Goal: Download file/media

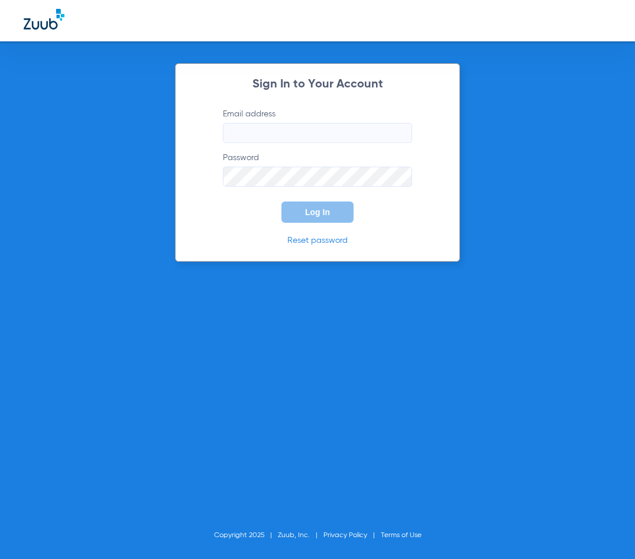
type input "[EMAIL_ADDRESS][DOMAIN_NAME]"
click at [325, 207] on span "Log In" at bounding box center [317, 211] width 25 height 9
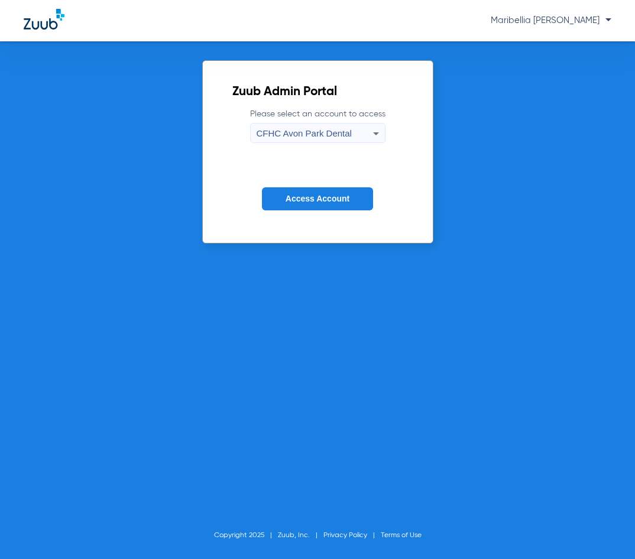
click at [272, 131] on span "CFHC Avon Park Dental" at bounding box center [303, 133] width 95 height 10
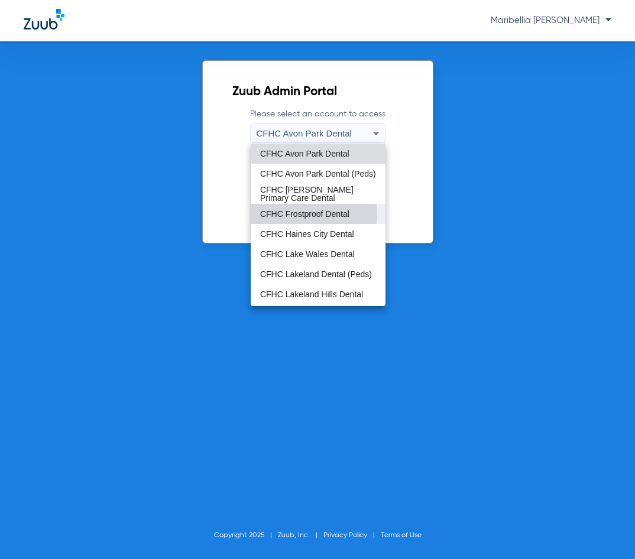
click at [304, 214] on span "CFHC Frostproof Dental" at bounding box center [304, 214] width 89 height 8
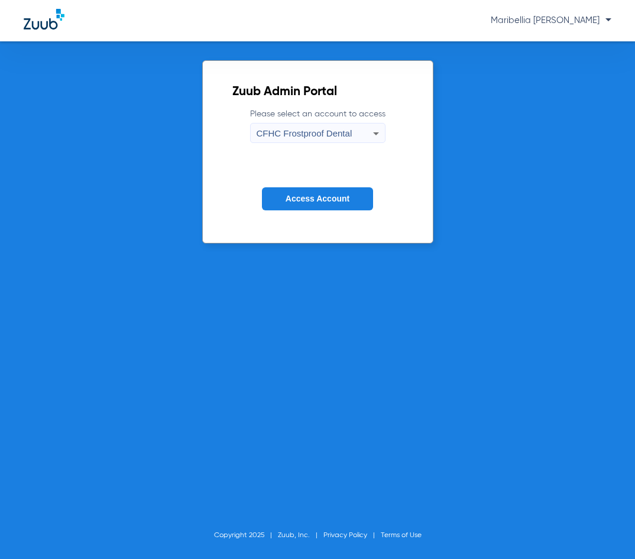
click at [312, 199] on span "Access Account" at bounding box center [317, 198] width 64 height 9
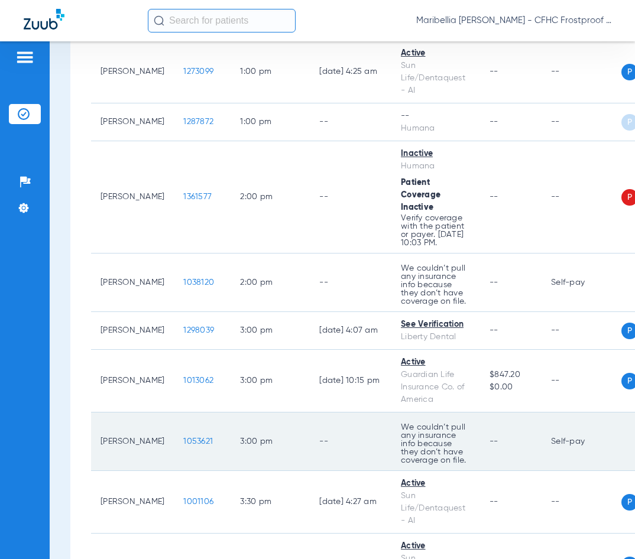
scroll to position [1300, 0]
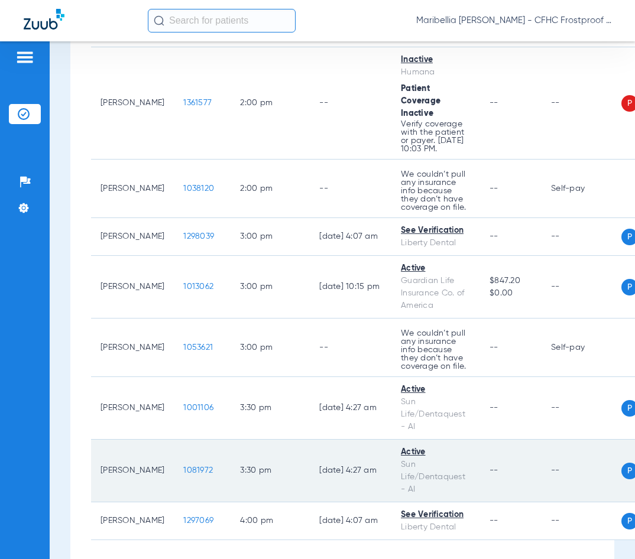
click at [183, 466] on span "1081972" at bounding box center [198, 470] width 30 height 8
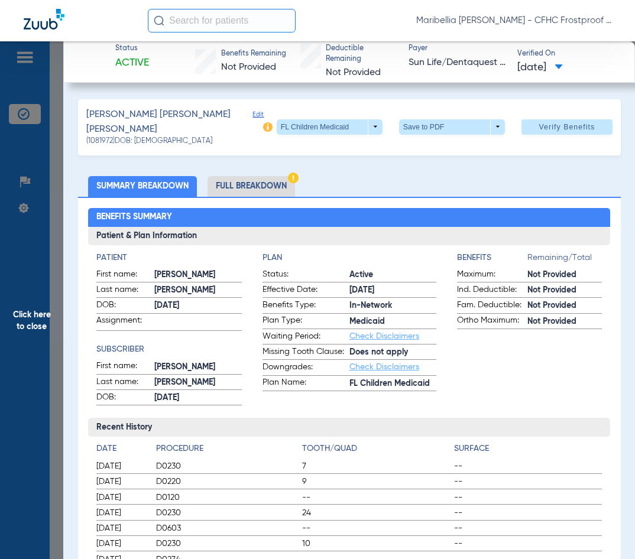
click at [352, 189] on ul "Summary Breakdown Full Breakdown" at bounding box center [349, 186] width 542 height 21
click at [421, 119] on span at bounding box center [452, 126] width 106 height 15
click at [427, 144] on span "Save to PDF" at bounding box center [447, 147] width 47 height 8
